Goal: Book appointment/travel/reservation

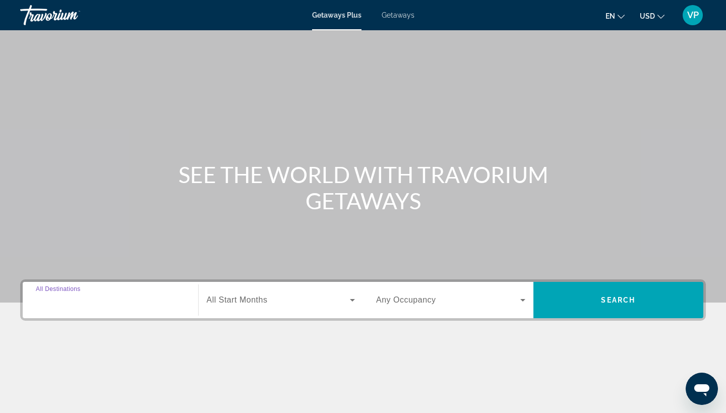
click at [167, 299] on input "Destination All Destinations" at bounding box center [110, 300] width 149 height 12
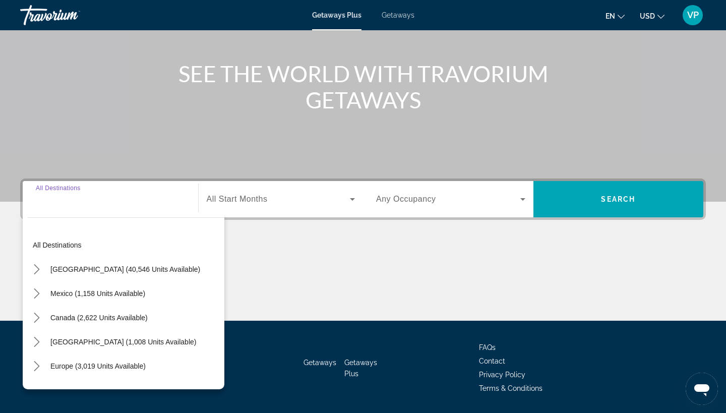
scroll to position [132, 0]
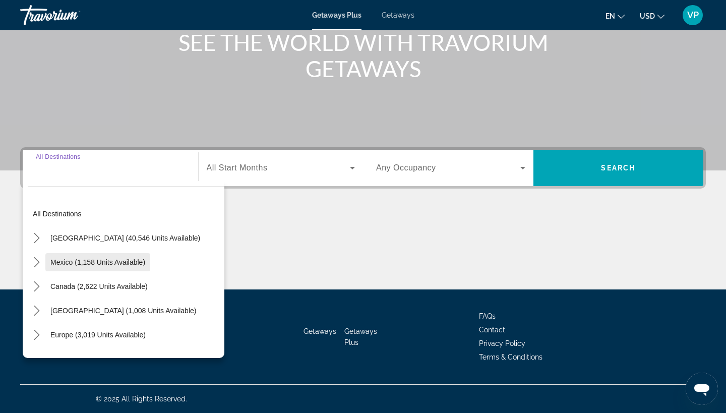
click at [130, 265] on span "Mexico (1,158 units available)" at bounding box center [97, 262] width 95 height 8
type input "**********"
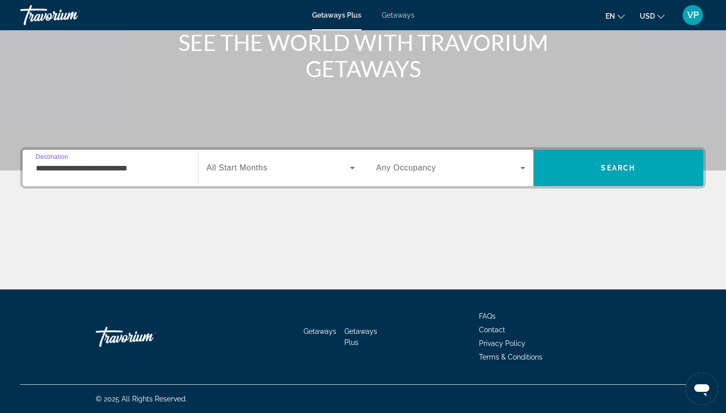
click at [297, 162] on span "Search widget" at bounding box center [279, 168] width 144 height 12
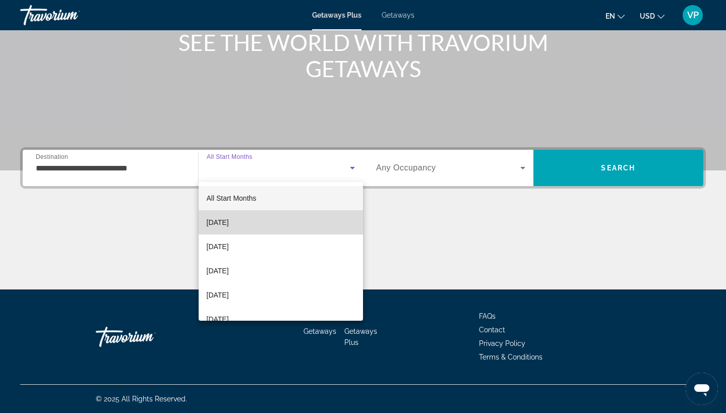
click at [281, 216] on mat-option "[DATE]" at bounding box center [281, 222] width 165 height 24
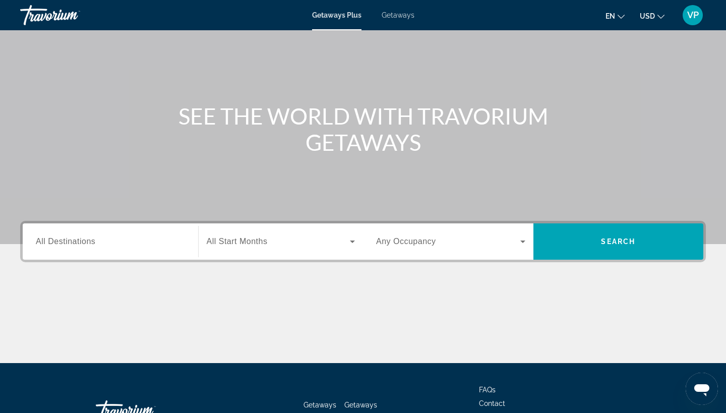
scroll to position [60, 0]
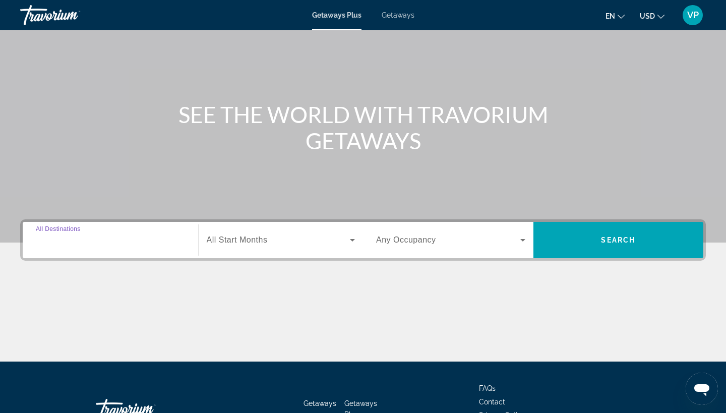
click at [174, 243] on input "Destination All Destinations" at bounding box center [110, 240] width 149 height 12
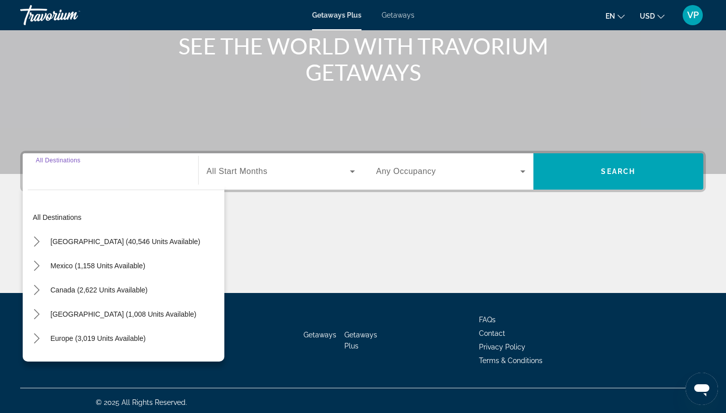
scroll to position [132, 0]
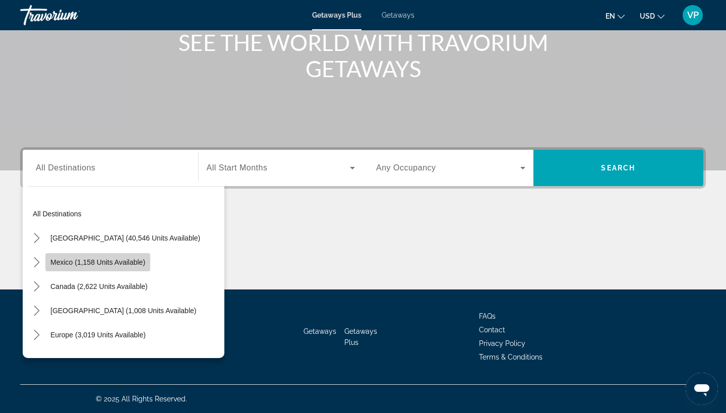
click at [102, 263] on span "Mexico (1,158 units available)" at bounding box center [97, 262] width 95 height 8
type input "**********"
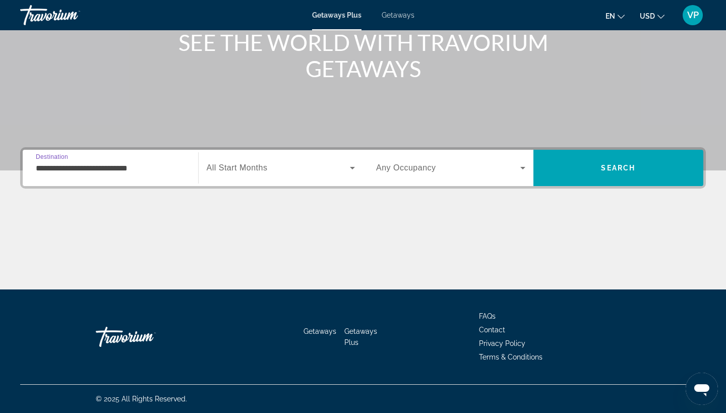
click at [288, 172] on span "Search widget" at bounding box center [279, 168] width 144 height 12
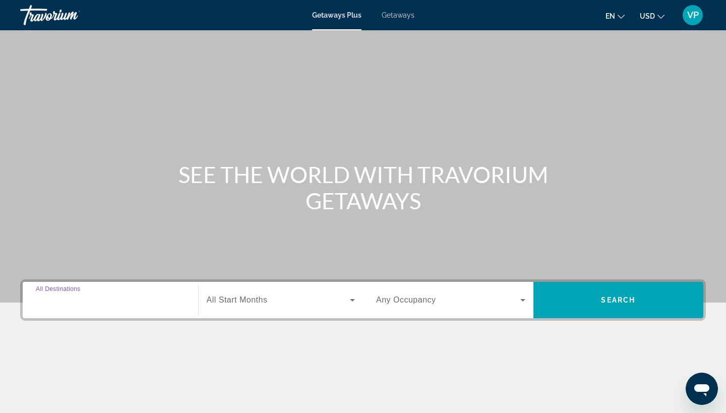
click at [104, 300] on input "Destination All Destinations" at bounding box center [110, 300] width 149 height 12
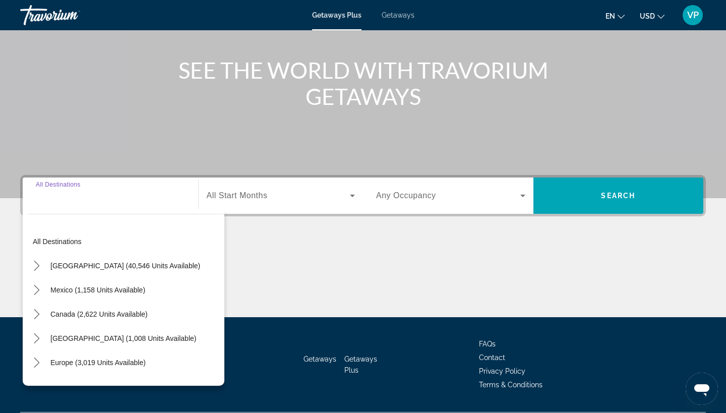
scroll to position [132, 0]
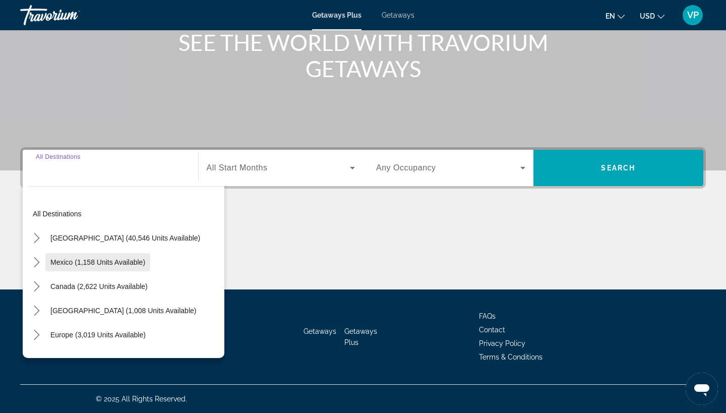
click at [97, 268] on span "Select destination: Mexico (1,158 units available)" at bounding box center [97, 262] width 105 height 24
type input "**********"
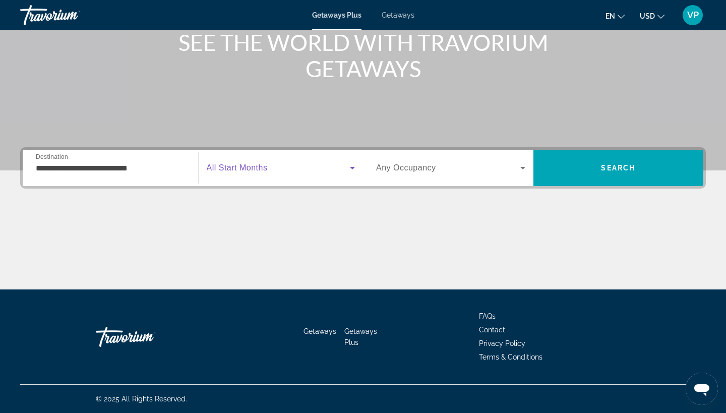
click at [272, 165] on span "Search widget" at bounding box center [279, 168] width 144 height 12
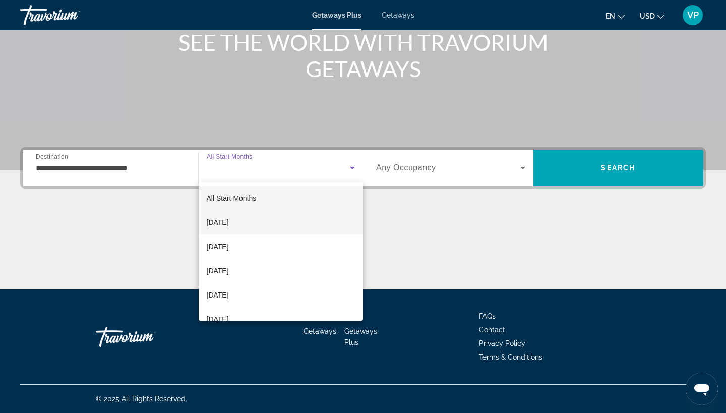
click at [255, 217] on mat-option "[DATE]" at bounding box center [281, 222] width 165 height 24
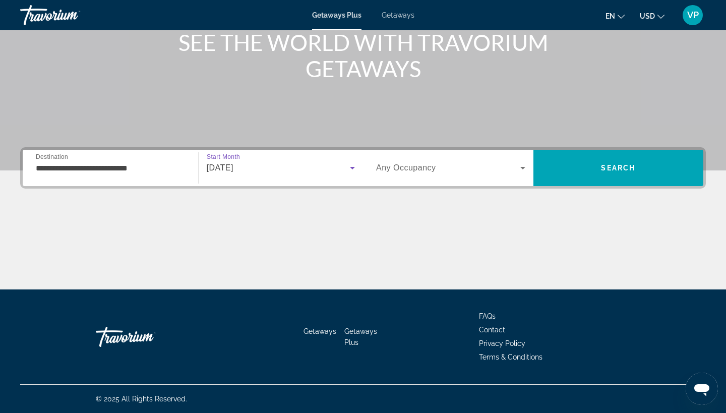
click at [500, 170] on span "Search widget" at bounding box center [448, 168] width 144 height 12
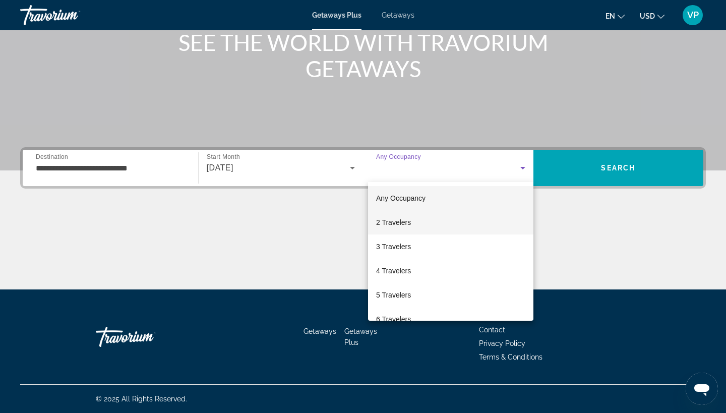
click at [463, 219] on mat-option "2 Travelers" at bounding box center [450, 222] width 165 height 24
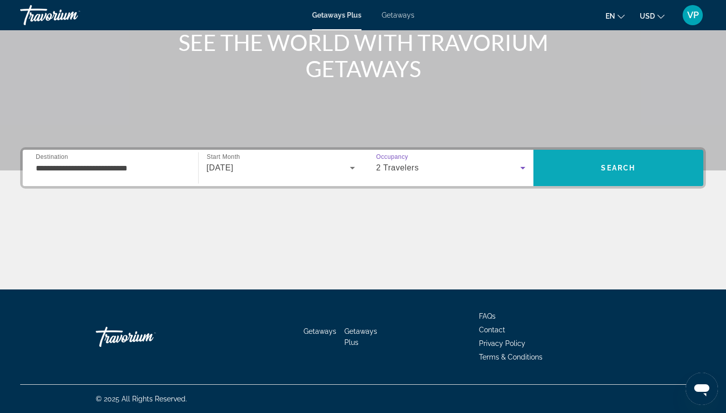
click at [578, 173] on span "Search" at bounding box center [618, 168] width 170 height 24
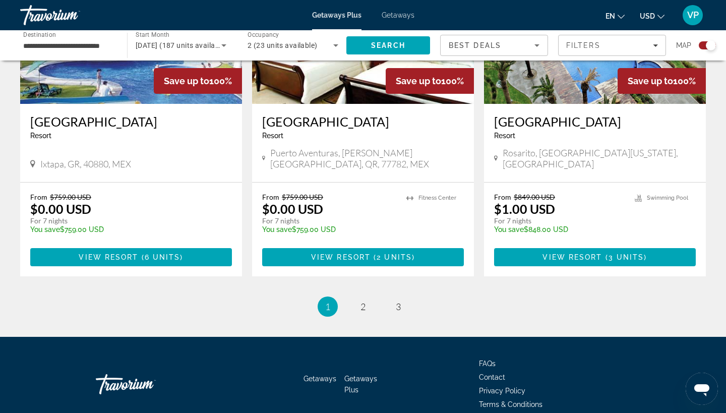
scroll to position [1572, 0]
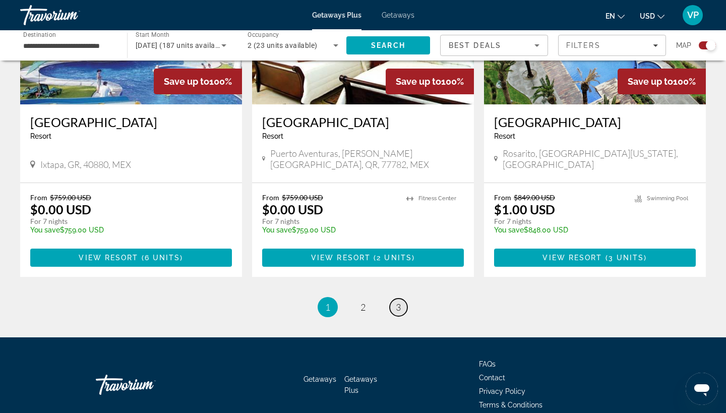
click at [398, 301] on span "3" at bounding box center [398, 306] width 5 height 11
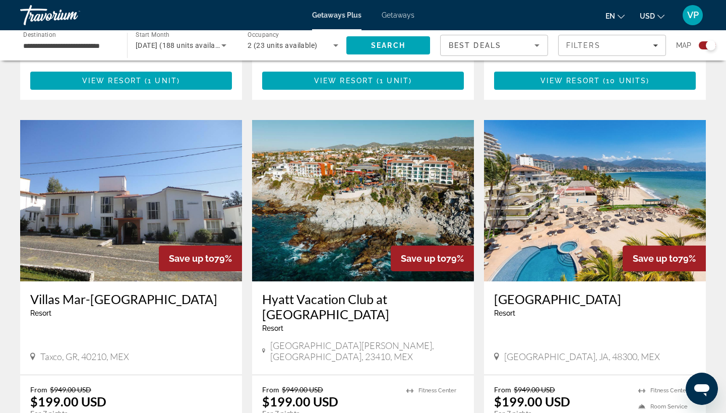
scroll to position [664, 0]
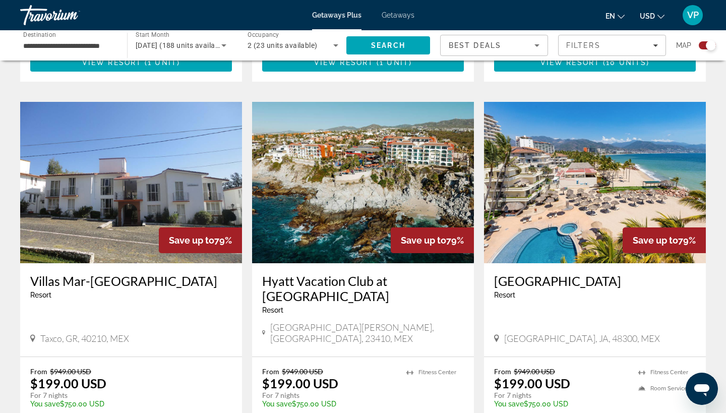
click at [328, 242] on img "Main content" at bounding box center [363, 182] width 222 height 161
